Goal: Information Seeking & Learning: Learn about a topic

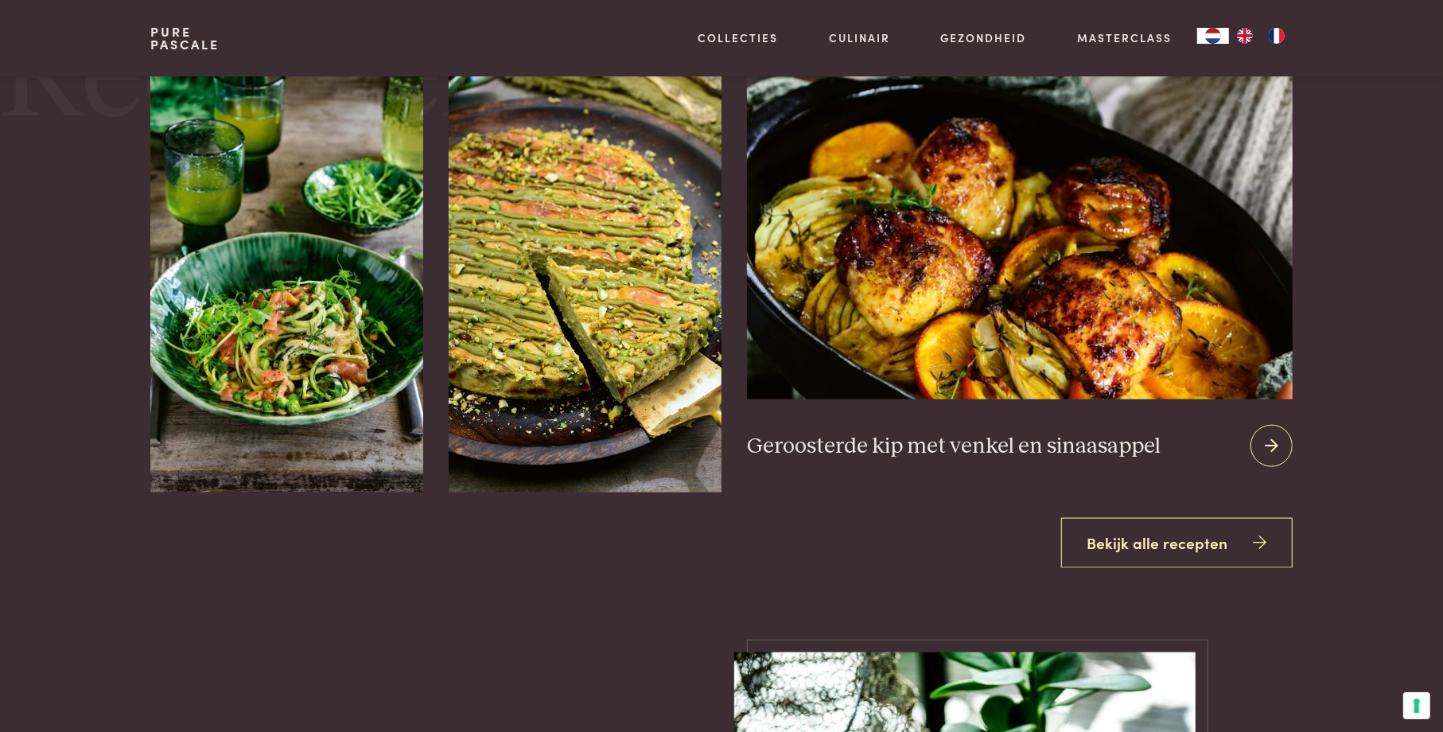
scroll to position [1363, 0]
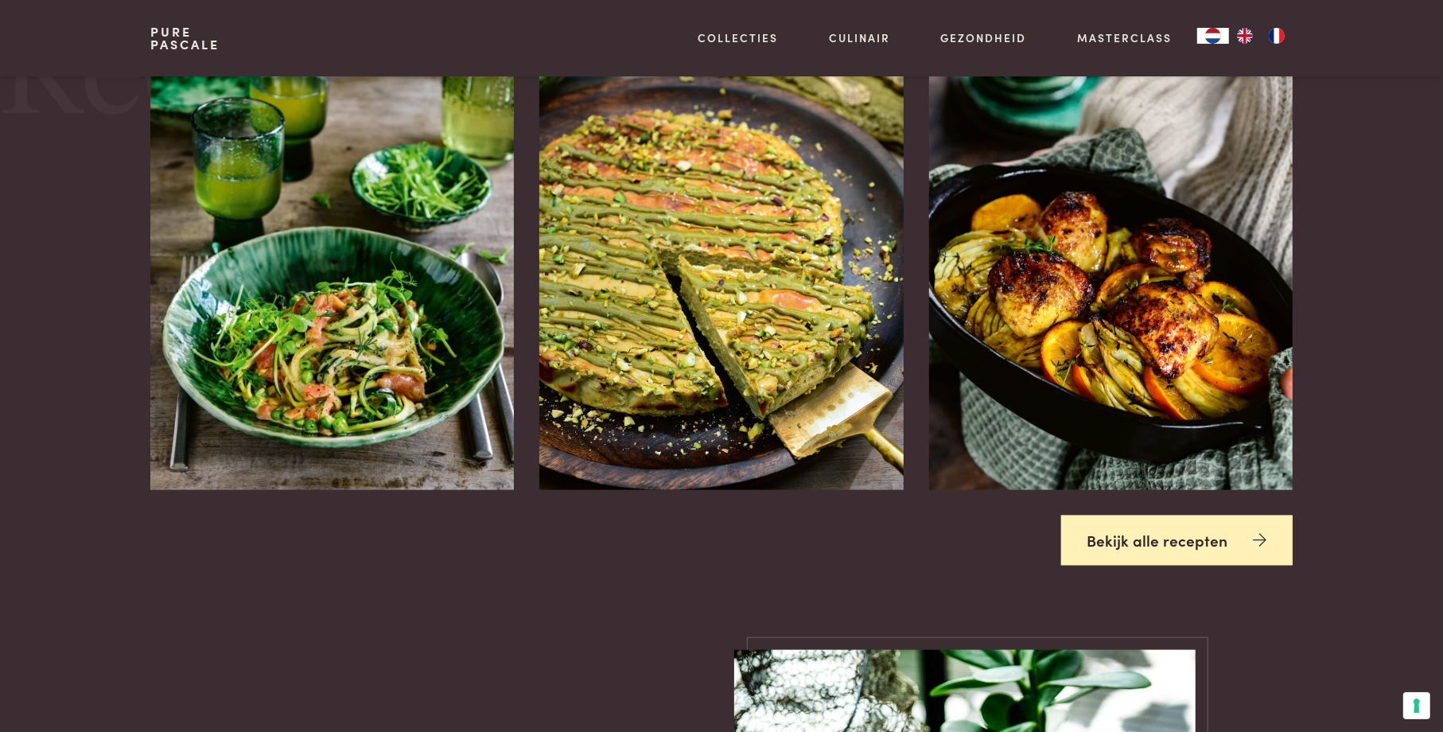
click at [1164, 542] on link "Bekijk alle recepten" at bounding box center [1177, 540] width 232 height 50
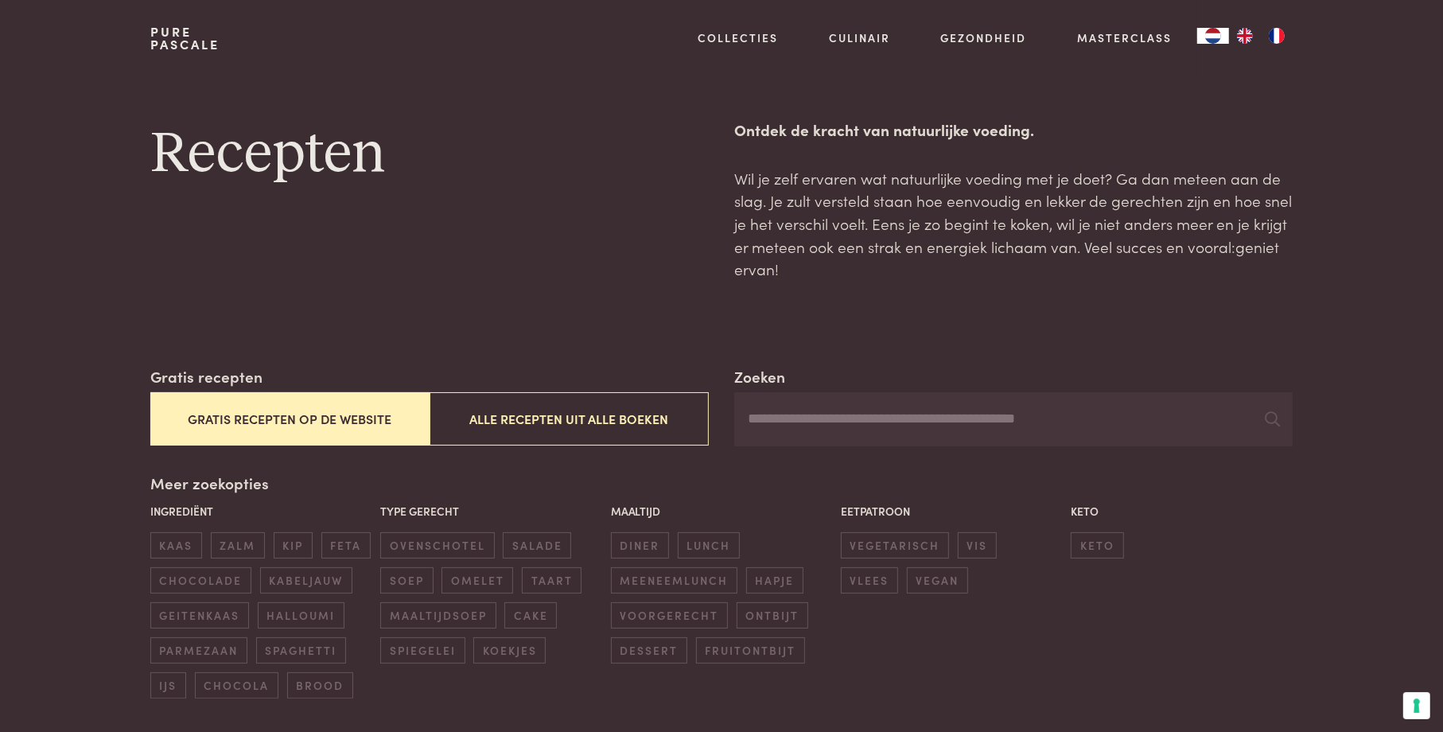
click at [411, 420] on button "Gratis recepten op de website" at bounding box center [289, 418] width 279 height 53
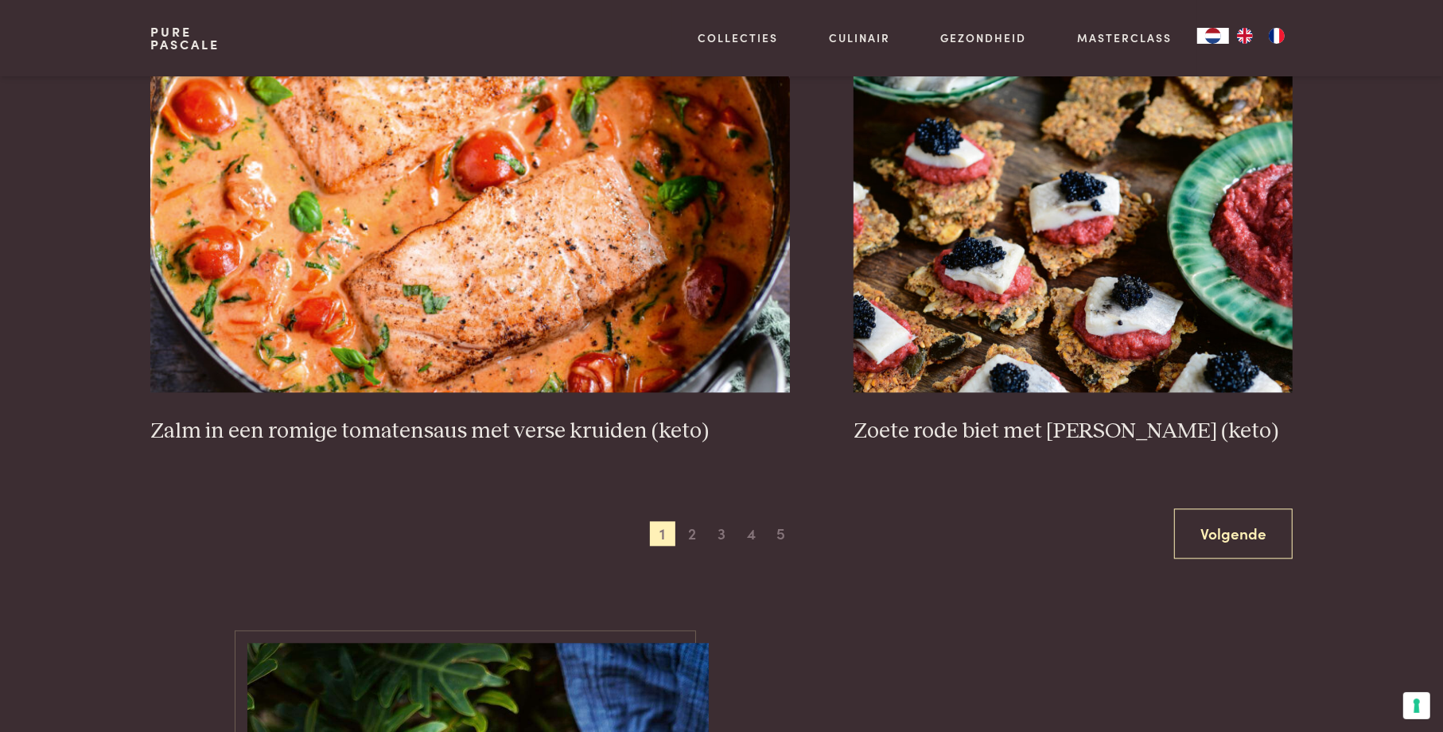
scroll to position [2940, 0]
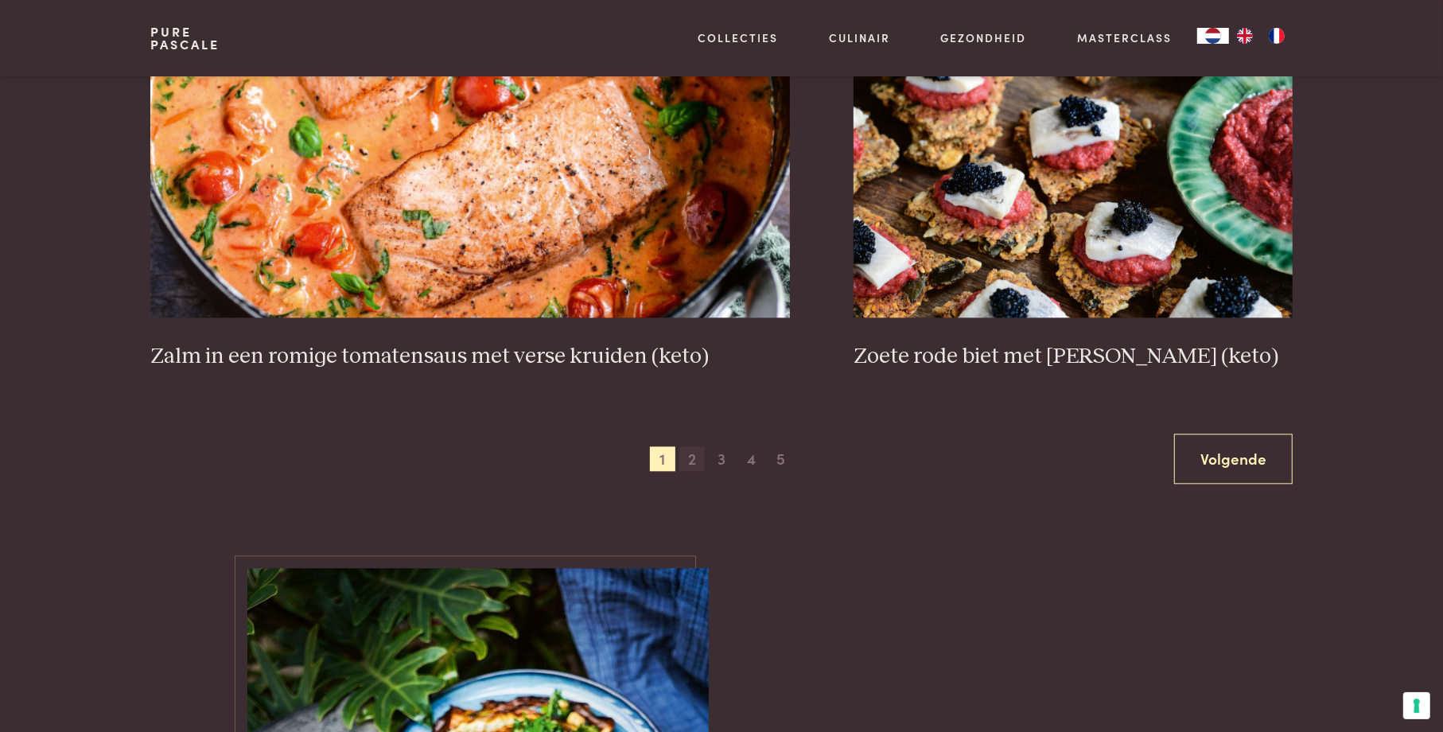
click at [691, 459] on span "2" at bounding box center [691, 458] width 25 height 25
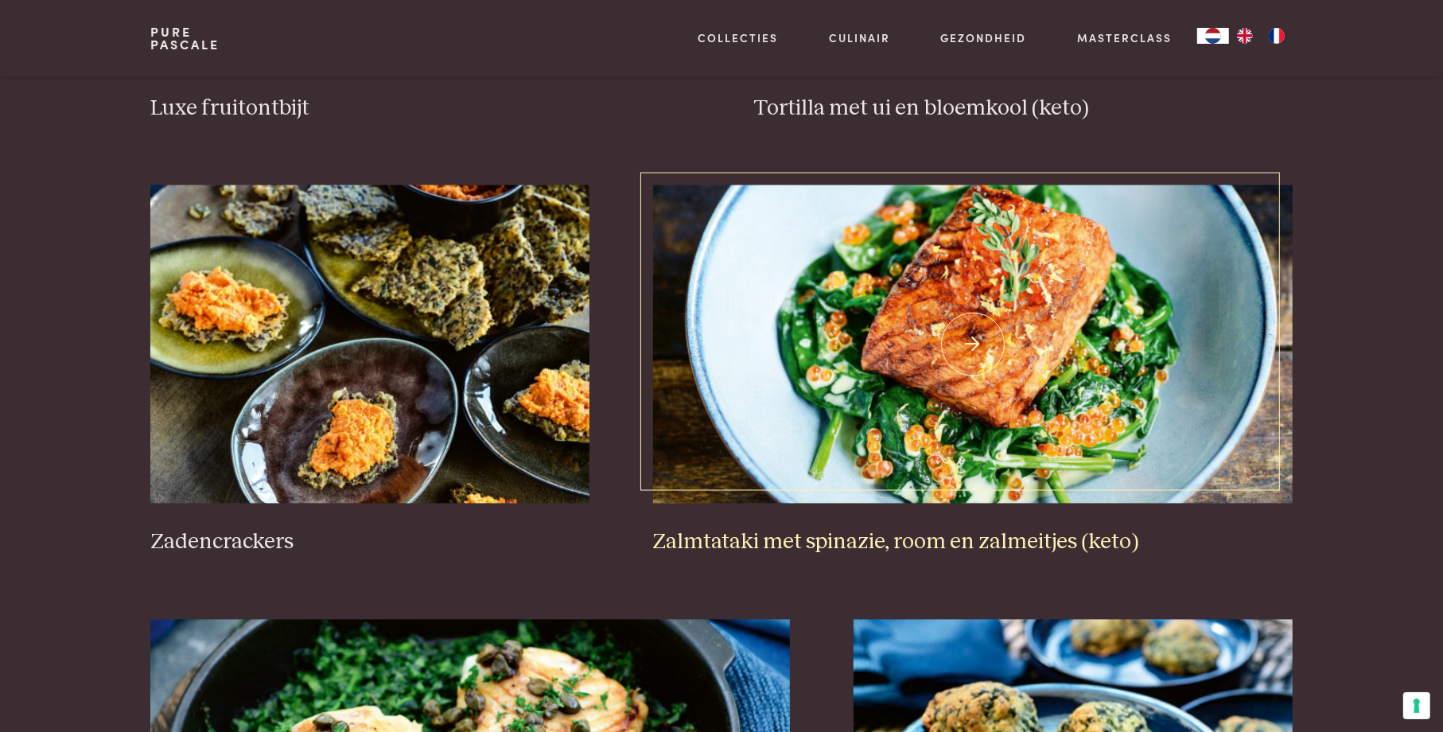
scroll to position [2334, 0]
